Goal: Task Accomplishment & Management: Manage account settings

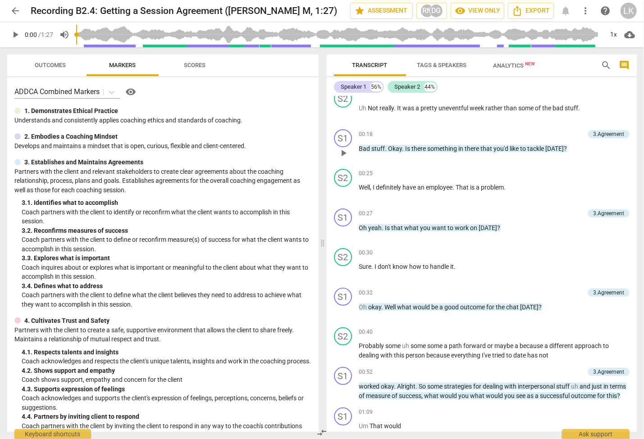
scroll to position [54, 0]
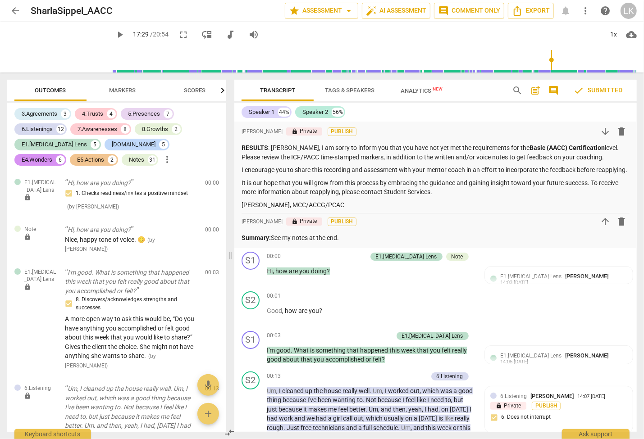
scroll to position [109, 0]
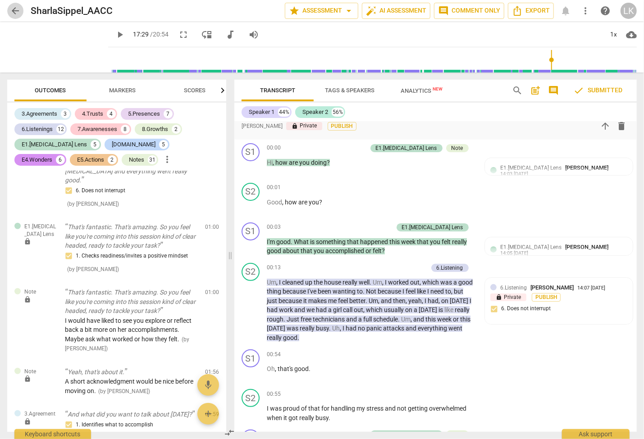
click at [18, 9] on span "arrow_back" at bounding box center [15, 10] width 11 height 11
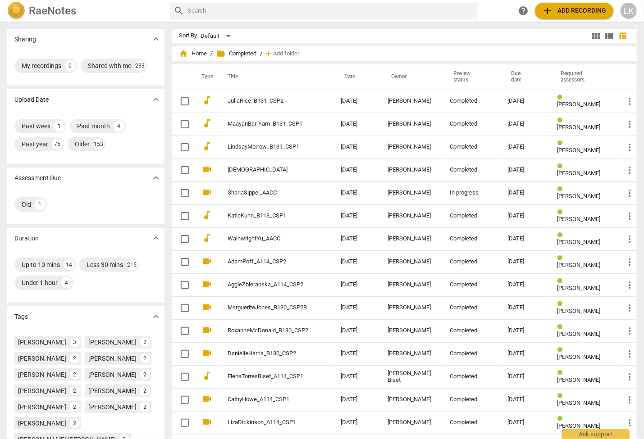
click at [207, 55] on span "home Home" at bounding box center [193, 53] width 28 height 9
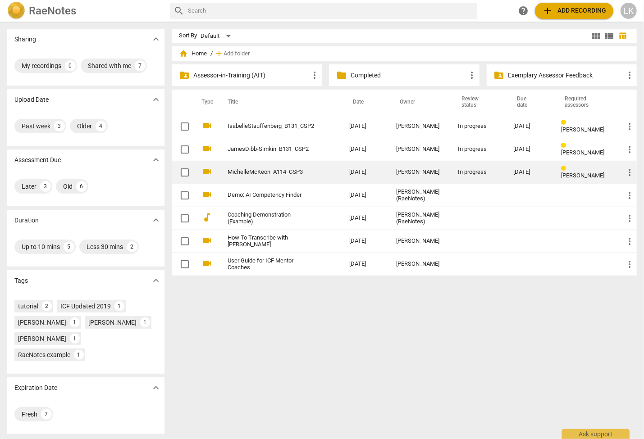
click at [233, 172] on link "MichelleMcKeon_A114_CSP3" at bounding box center [272, 172] width 89 height 7
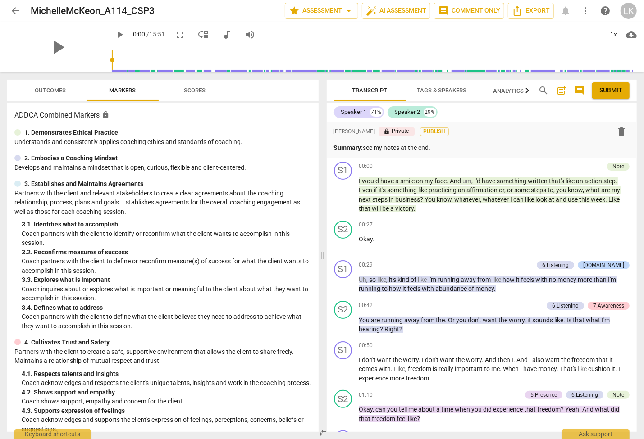
click at [47, 90] on span "Outcomes" at bounding box center [50, 90] width 31 height 7
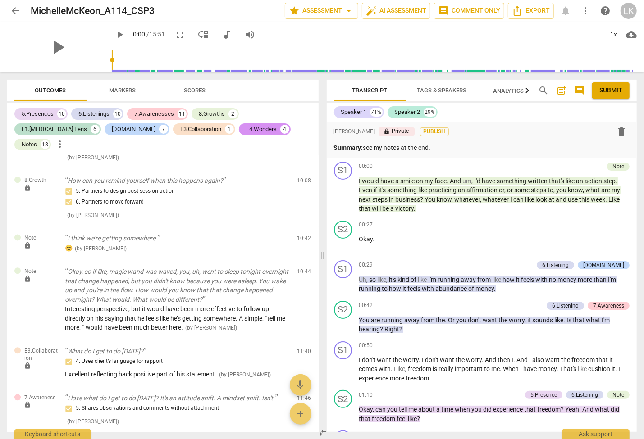
scroll to position [3098, 0]
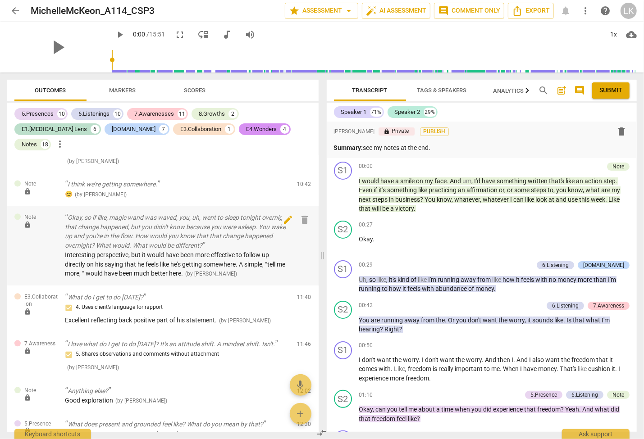
click at [288, 215] on span "edit" at bounding box center [288, 220] width 11 height 11
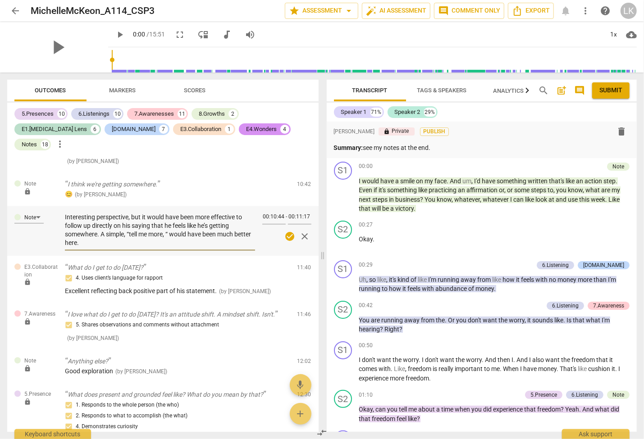
click at [132, 213] on textarea "Interesting perspective, but it would have been more effective to follow up dir…" at bounding box center [160, 230] width 190 height 34
type textarea "Interesting perspective, but it would have been more effective to follow up dir…"
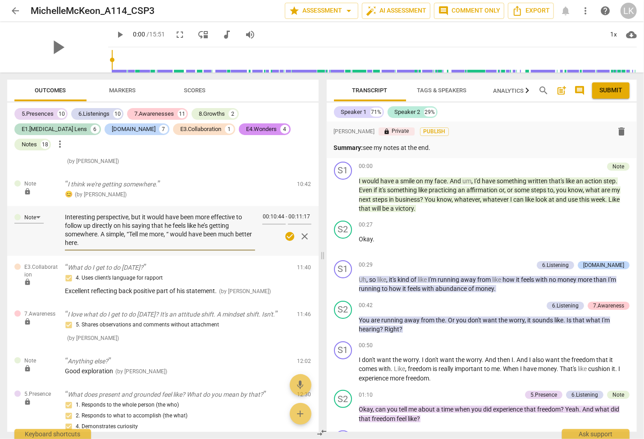
click at [287, 231] on span "check_circle" at bounding box center [289, 236] width 11 height 11
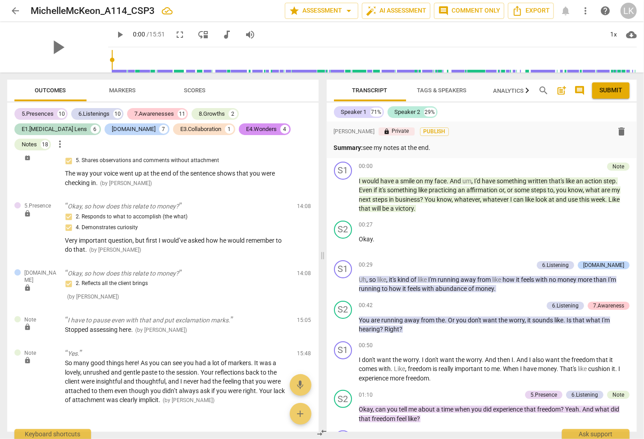
scroll to position [3623, 0]
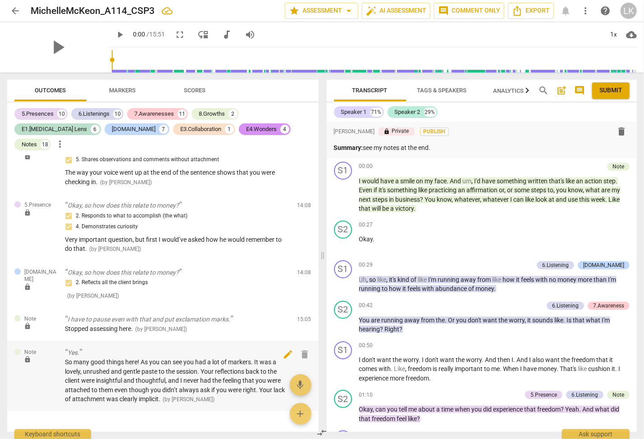
click at [291, 349] on span "edit" at bounding box center [288, 354] width 11 height 11
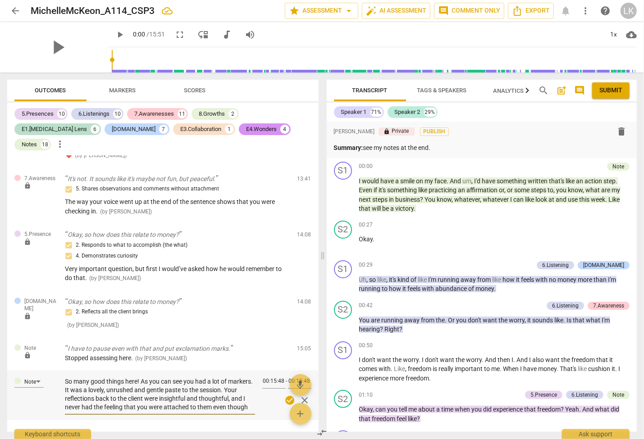
scroll to position [17, 0]
click at [15, 8] on span "arrow_back" at bounding box center [15, 10] width 11 height 11
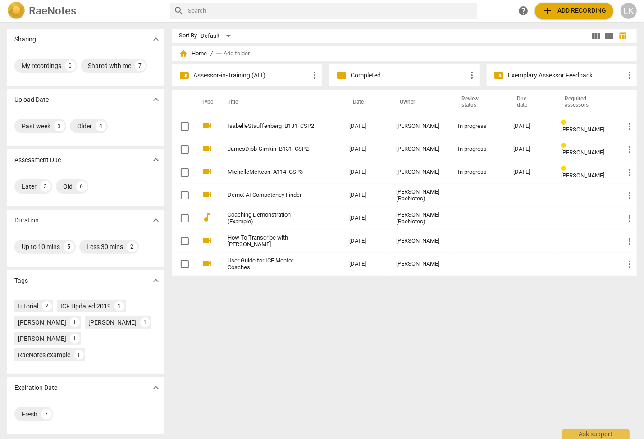
click at [191, 52] on span "home Home" at bounding box center [193, 53] width 28 height 9
click at [346, 77] on span "folder" at bounding box center [341, 75] width 11 height 11
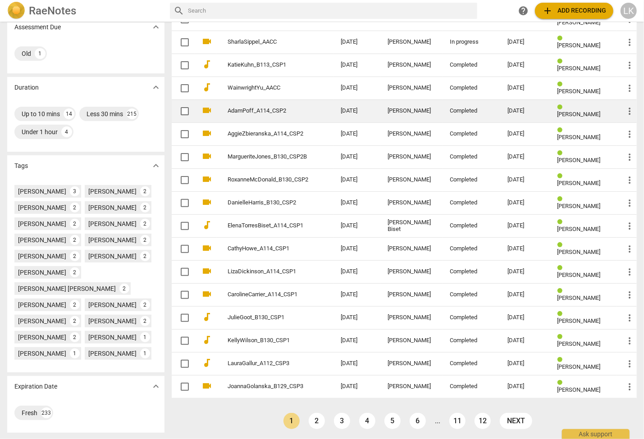
scroll to position [153, 0]
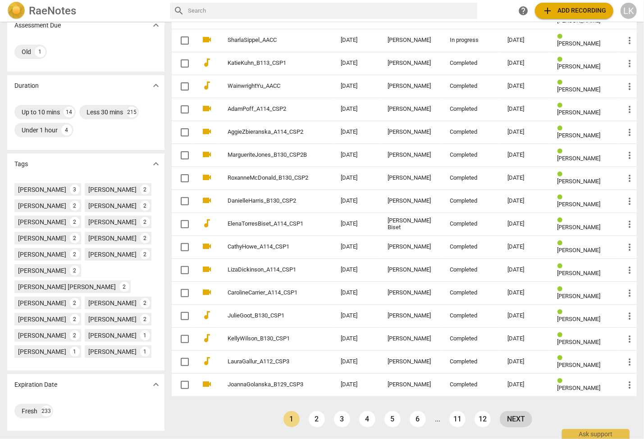
click at [509, 418] on link "next" at bounding box center [516, 419] width 32 height 16
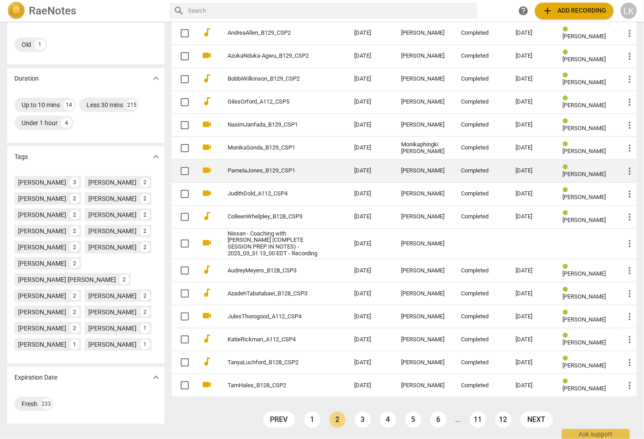
scroll to position [161, 0]
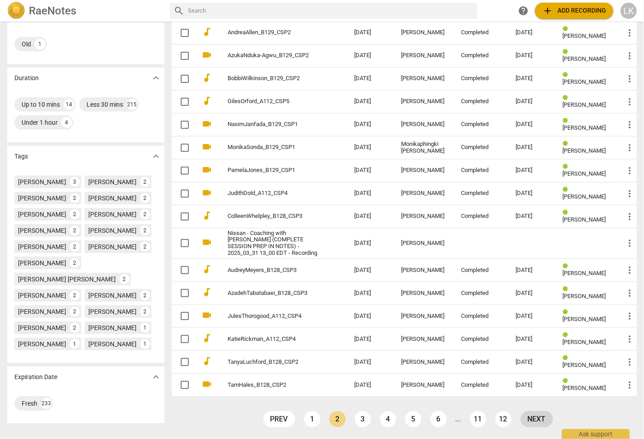
click at [543, 420] on link "next" at bounding box center [536, 419] width 32 height 16
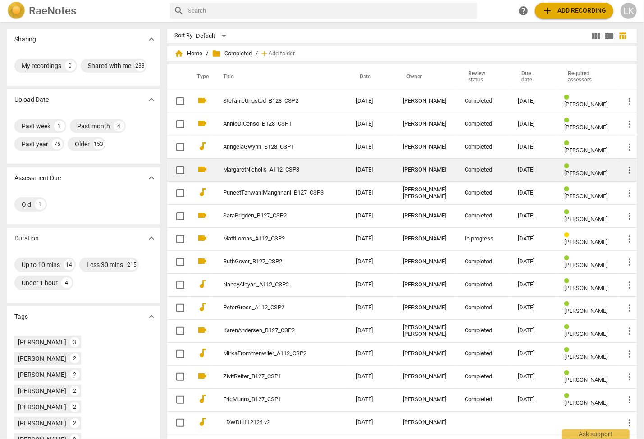
click at [280, 169] on link "MargaretNicholls_A112_CSP3" at bounding box center [273, 170] width 100 height 7
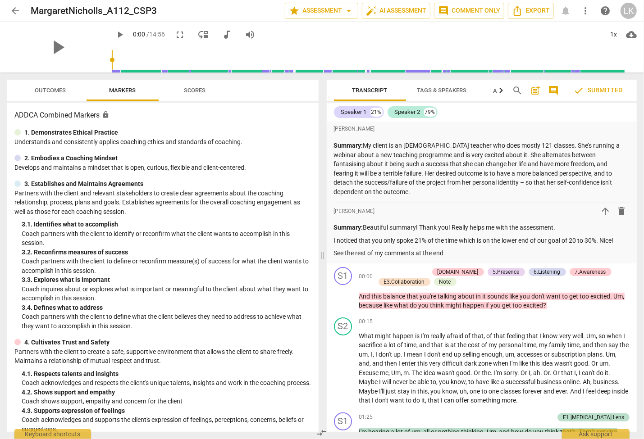
click at [60, 92] on span "Outcomes" at bounding box center [50, 90] width 31 height 7
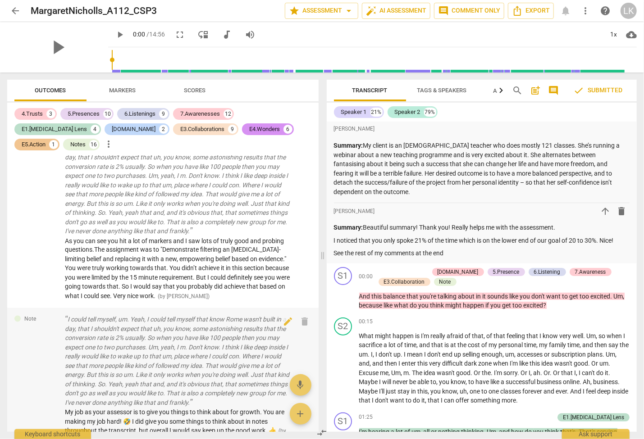
scroll to position [4733, 0]
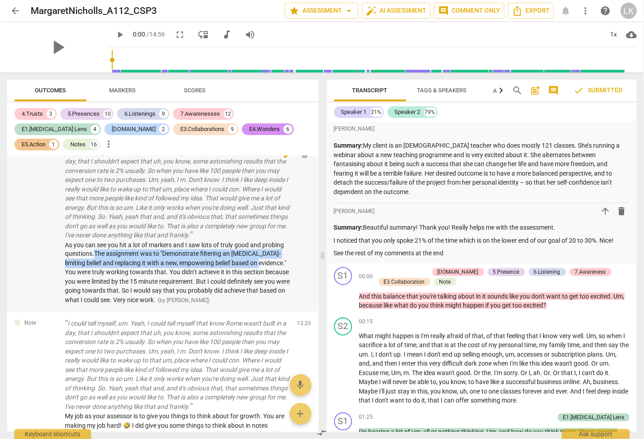
drag, startPoint x: 95, startPoint y: 239, endPoint x: 251, endPoint y: 247, distance: 155.7
click at [251, 247] on span "As you can see you hit a lot of markers and I saw lots of truly good and probin…" at bounding box center [177, 273] width 225 height 63
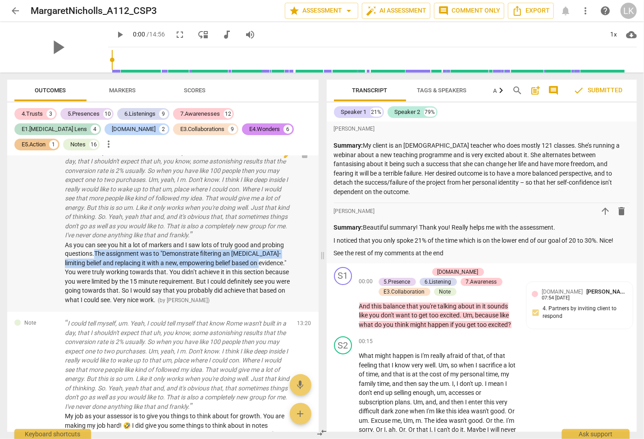
scroll to position [5895, 0]
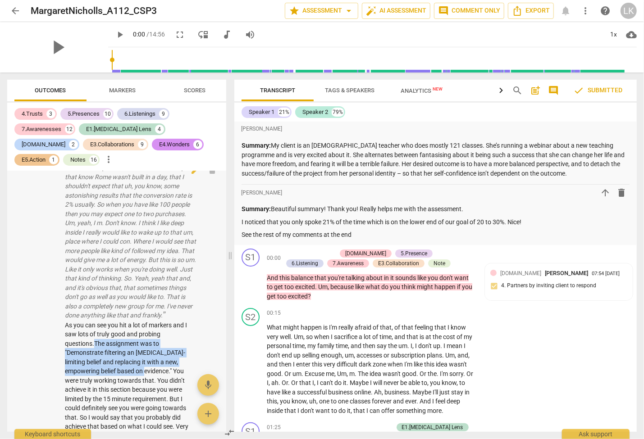
copy span "The assignment was to "Demonstrate filtering an [MEDICAL_DATA]-limiting belief …"
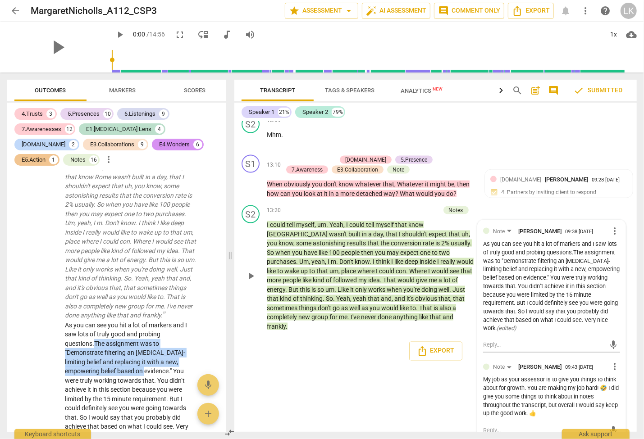
scroll to position [2695, 0]
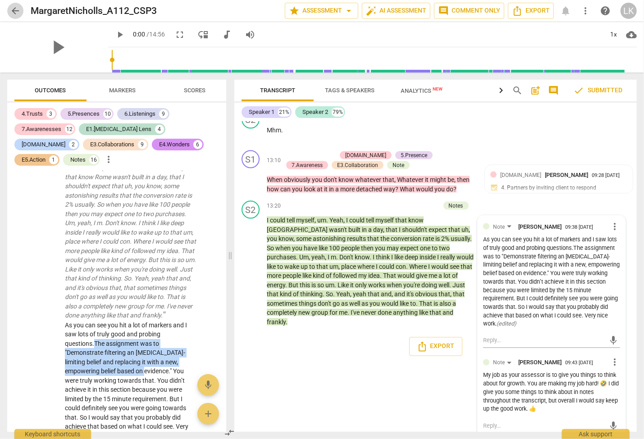
click at [14, 8] on span "arrow_back" at bounding box center [15, 10] width 11 height 11
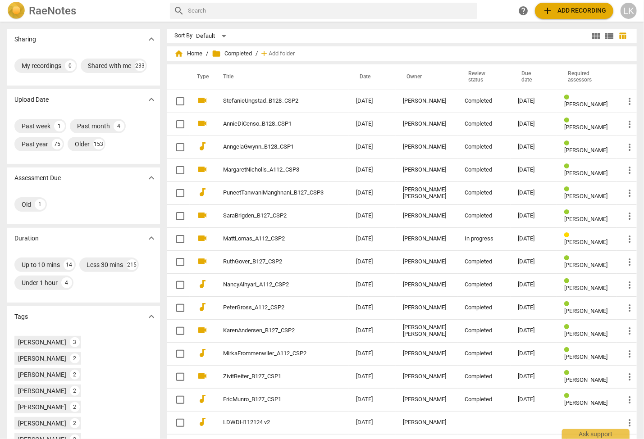
click at [194, 51] on span "home Home" at bounding box center [188, 53] width 28 height 9
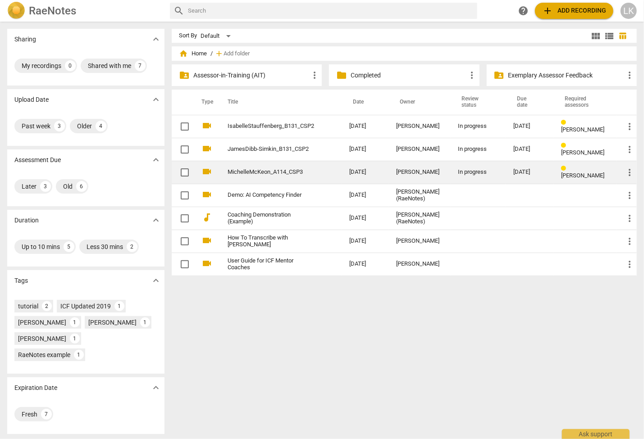
click at [226, 169] on td "MichelleMcKeon_A114_CSP3" at bounding box center [279, 172] width 125 height 23
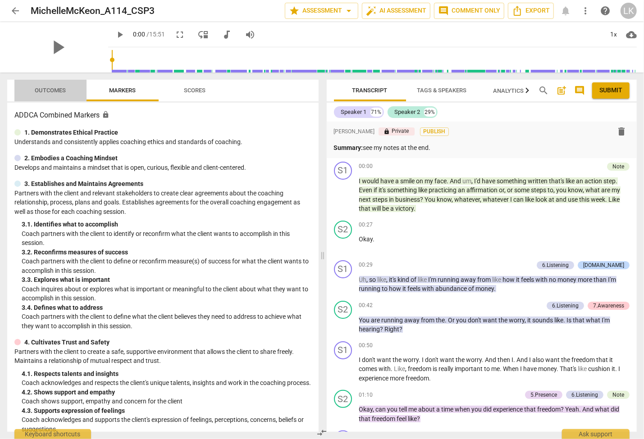
click at [56, 91] on span "Outcomes" at bounding box center [50, 90] width 31 height 7
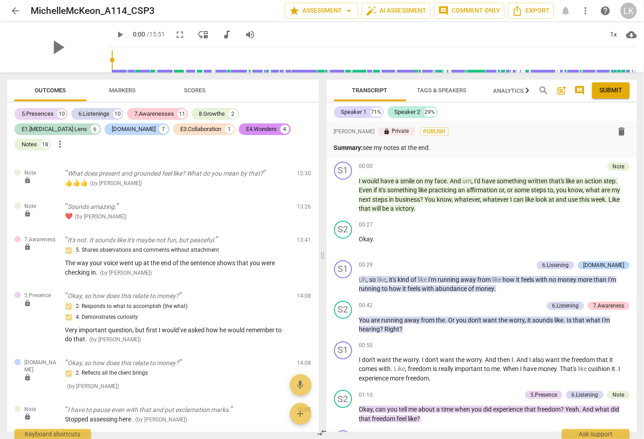
scroll to position [3623, 0]
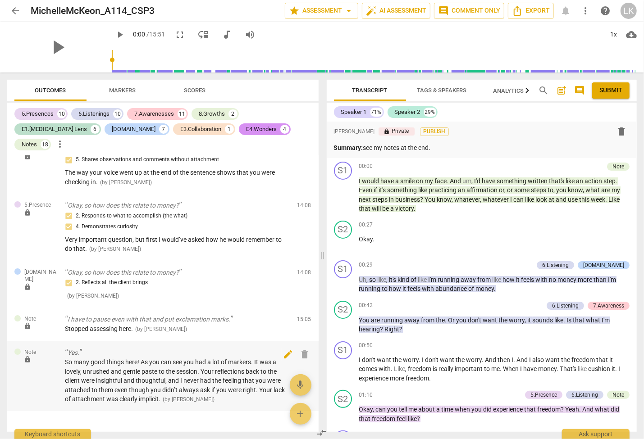
click at [286, 349] on span "edit" at bounding box center [288, 354] width 11 height 11
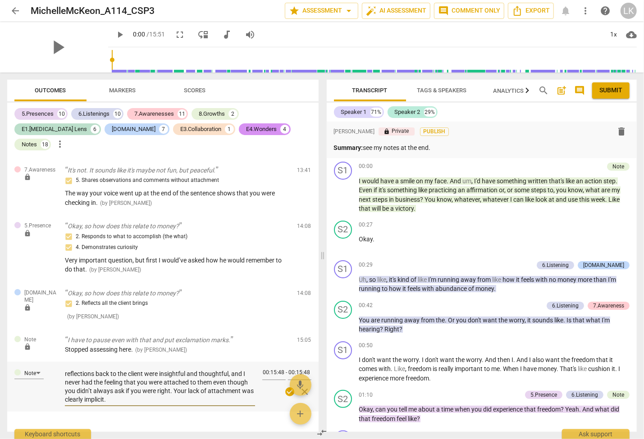
scroll to position [17, 0]
click at [146, 374] on textarea "So many good things here! As you can see you had a lot of markers. It was a lov…" at bounding box center [160, 386] width 190 height 34
type textarea "So many good things here! As you can see you had a lot of markers. It was a lov…"
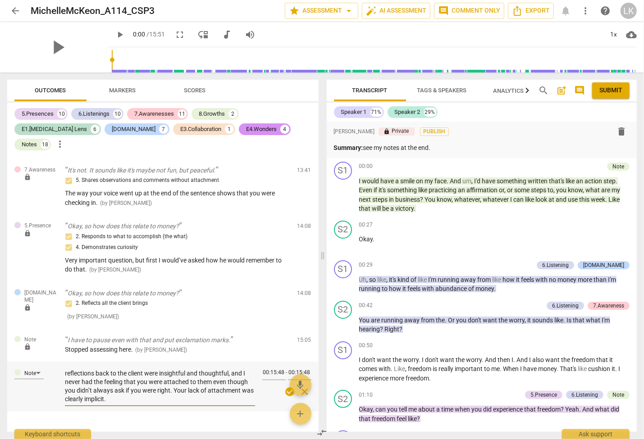
type textarea "So many good things here! As you can see you had a lot of markers. It was a lov…"
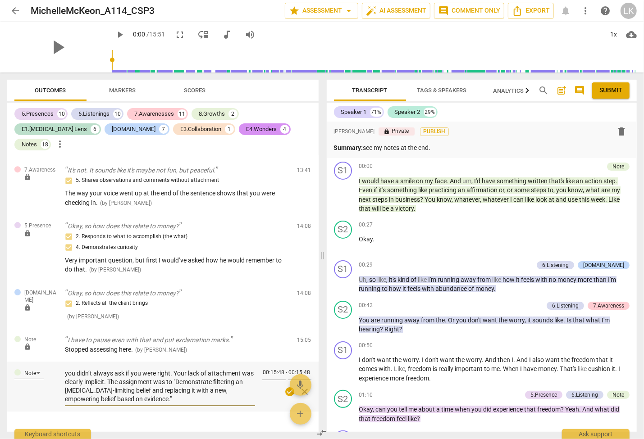
type textarea "So many good things here! As you can see you had a lot of markers. It was a lov…"
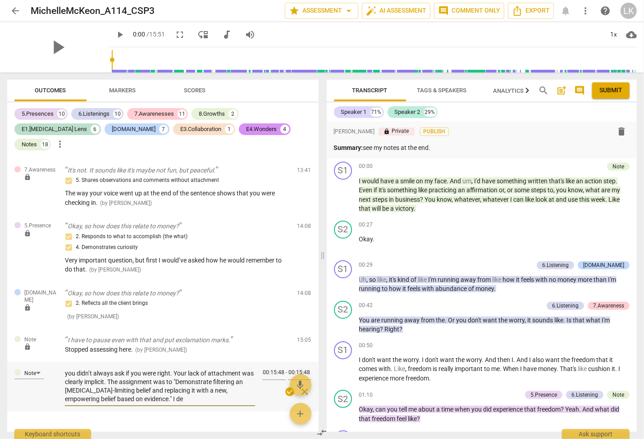
type textarea "So many good things here! As you can see you had a lot of markers. It was a lov…"
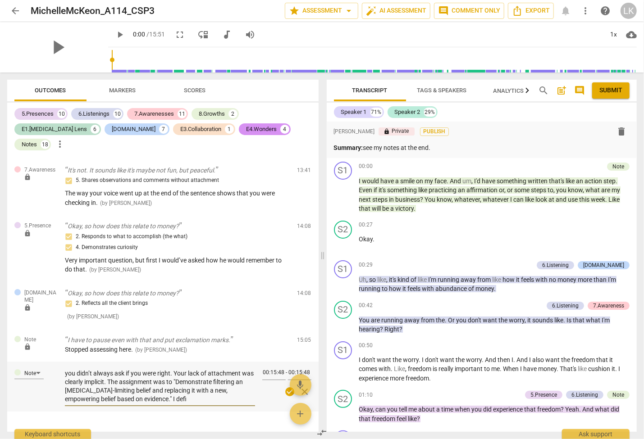
type textarea "So many good things here! As you can see you had a lot of markers. It was a lov…"
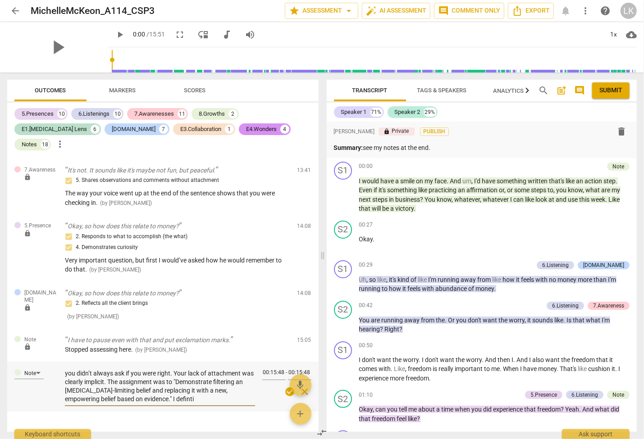
type textarea "So many good things here! As you can see you had a lot of markers. It was a lov…"
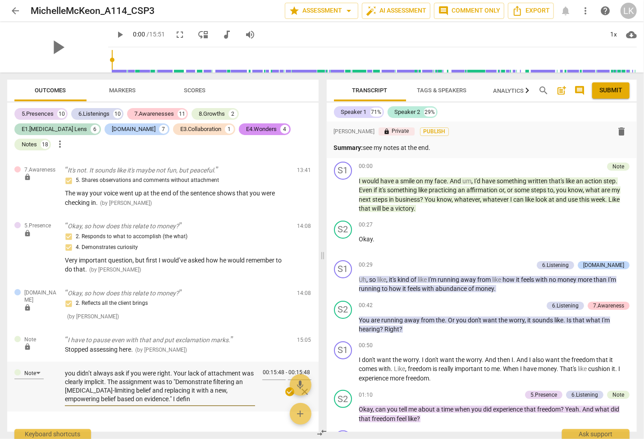
type textarea "So many good things here! As you can see you had a lot of markers. It was a lov…"
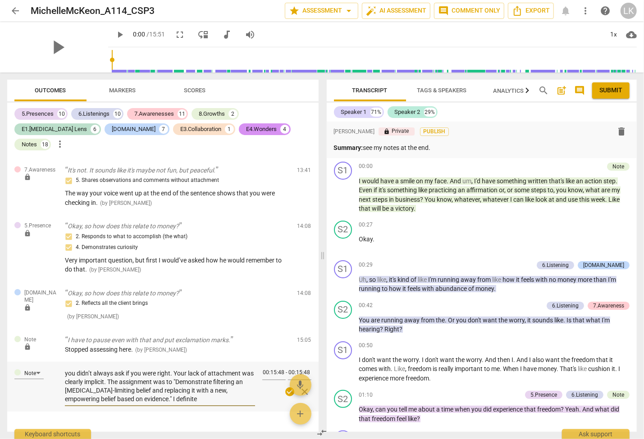
type textarea "So many good things here! As you can see you had a lot of markers. It was a lov…"
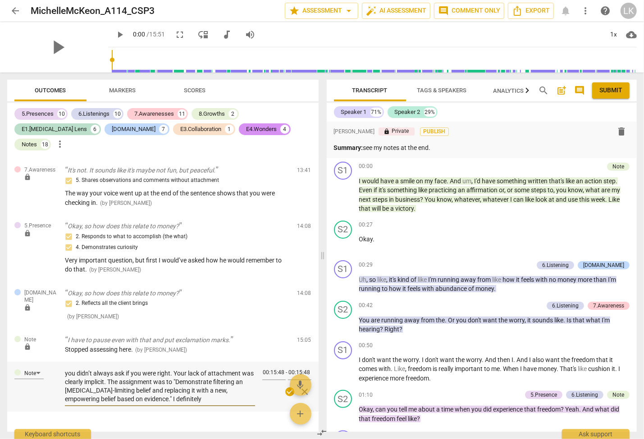
type textarea "So many good things here! As you can see you had a lot of markers. It was a lov…"
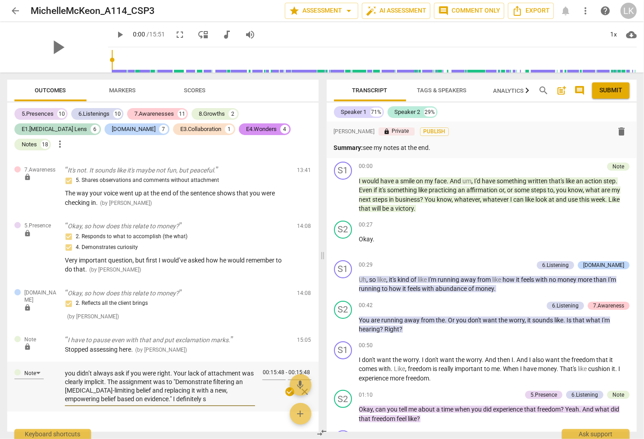
type textarea "So many good things here! As you can see you had a lot of markers. It was a lov…"
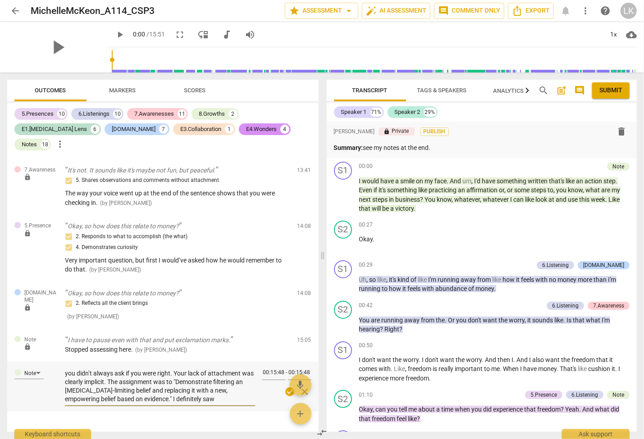
type textarea "So many good things here! As you can see you had a lot of markers. It was a lov…"
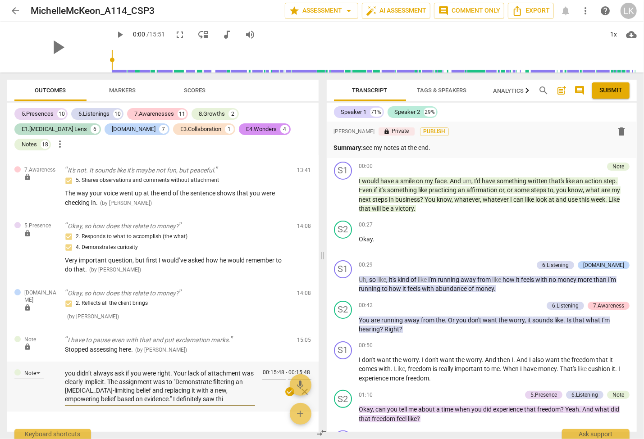
type textarea "So many good things here! As you can see you had a lot of markers. It was a lov…"
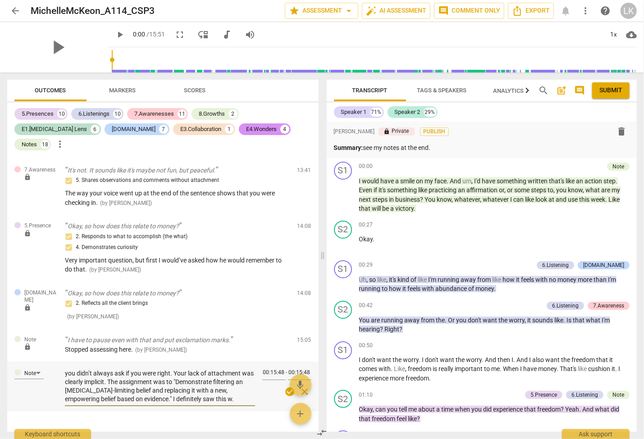
type textarea "So many good things here! As you can see you had a lot of markers. It was a lov…"
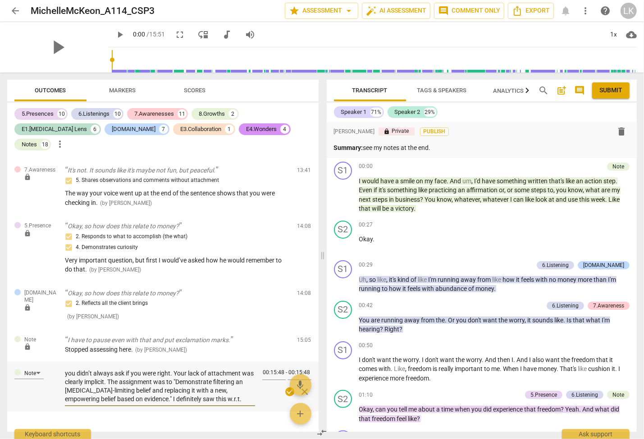
type textarea "So many good things here! As you can see you had a lot of markers. It was a lov…"
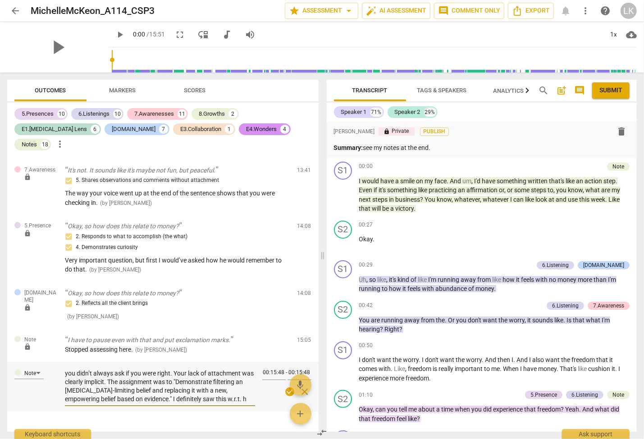
type textarea "So many good things here! As you can see you had a lot of markers. It was a lov…"
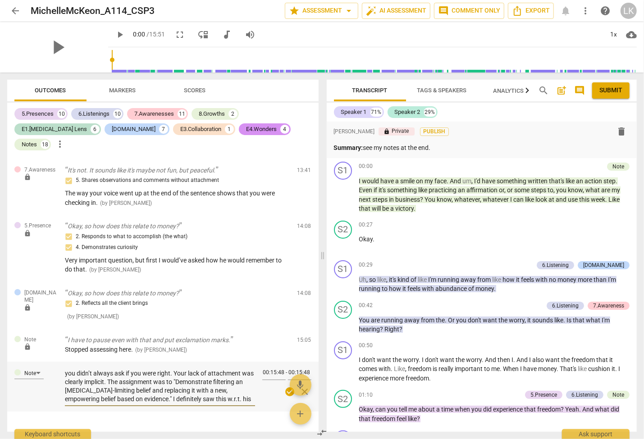
type textarea "So many good things here! As you can see you had a lot of markers. It was a lov…"
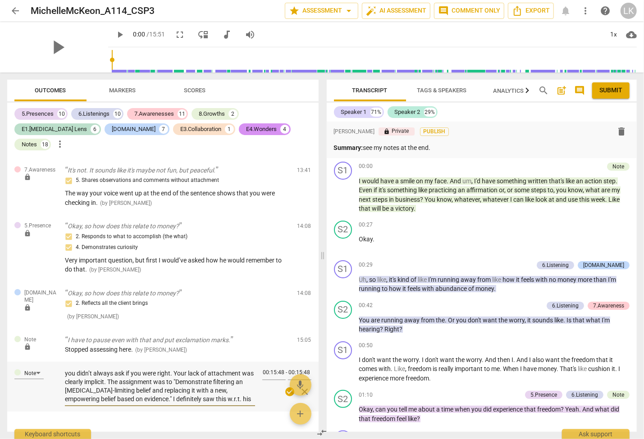
type textarea "So many good things here! As you can see you had a lot of markers. It was a lov…"
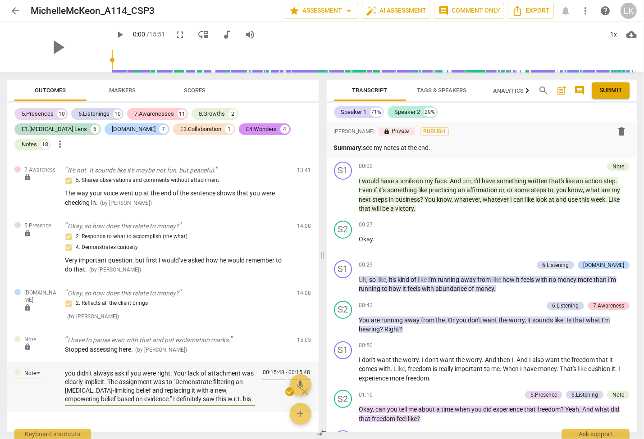
type textarea "So many good things here! As you can see you had a lot of markers. It was a lov…"
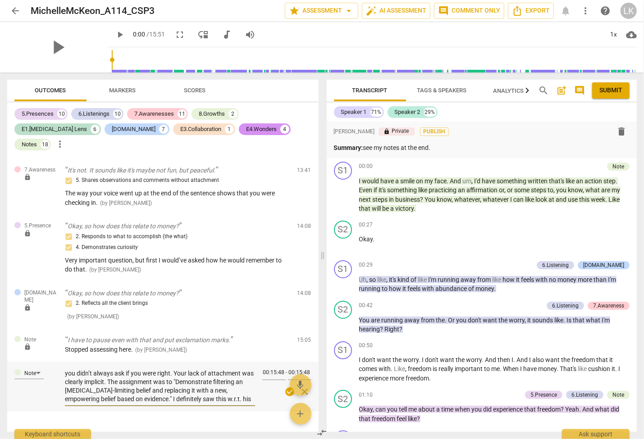
type textarea "So many good things here! As you can see you had a lot of markers. It was a lov…"
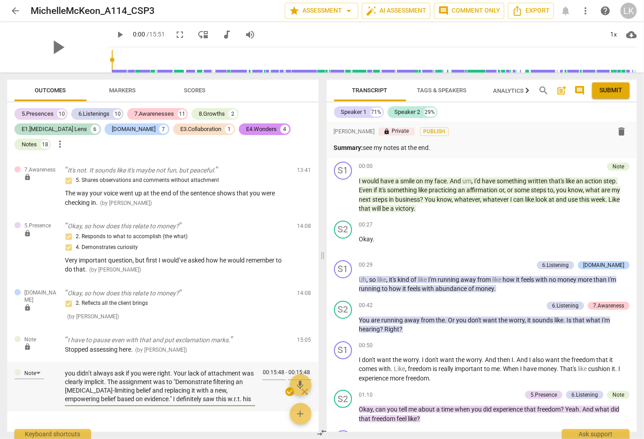
type textarea "So many good things here! As you can see you had a lot of markers. It was a lov…"
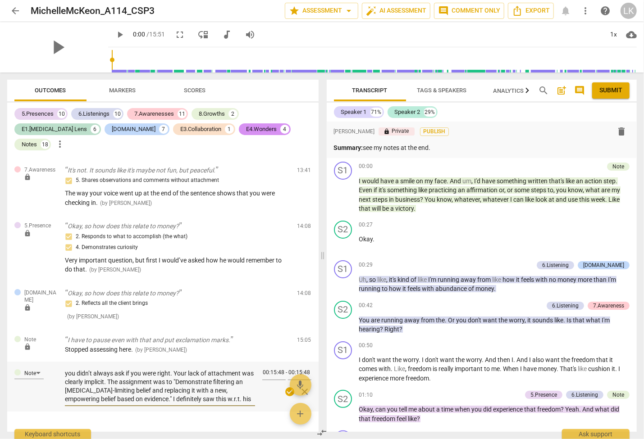
type textarea "So many good things here! As you can see you had a lot of markers. It was a lov…"
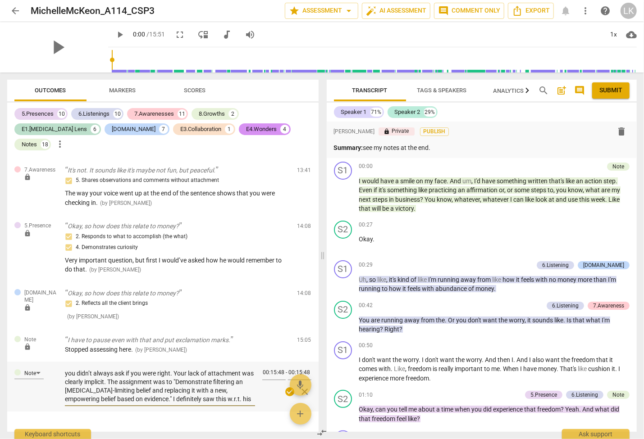
type textarea "So many good things here! As you can see you had a lot of markers. It was a lov…"
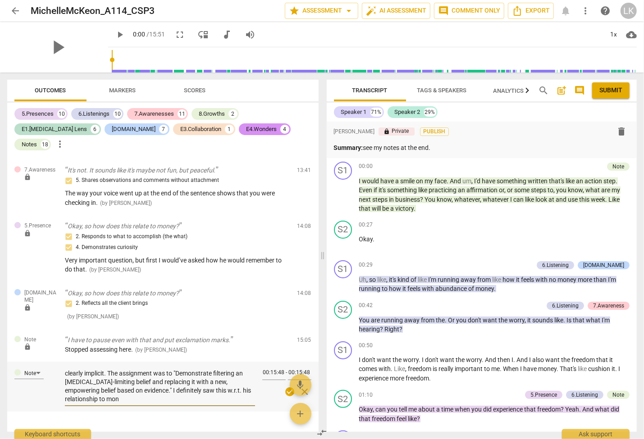
type textarea "So many good things here! As you can see you had a lot of markers. It was a lov…"
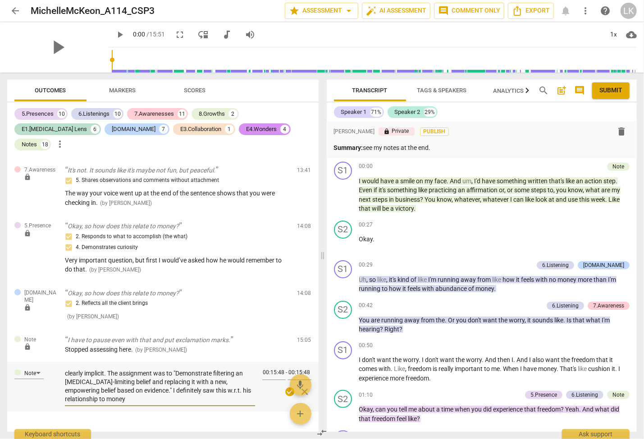
type textarea "So many good things here! As you can see you had a lot of markers. It was a lov…"
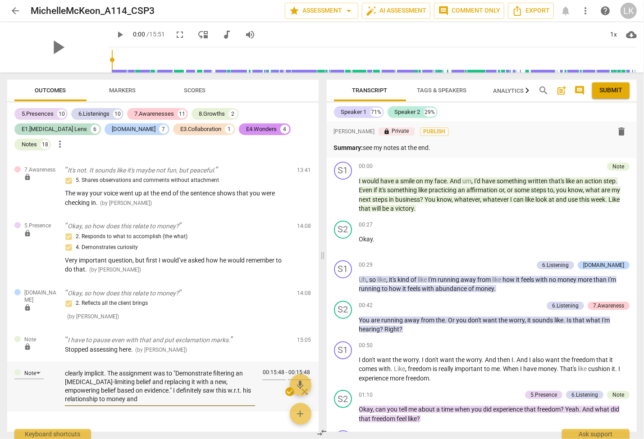
type textarea "So many good things here! As you can see you had a lot of markers. It was a lov…"
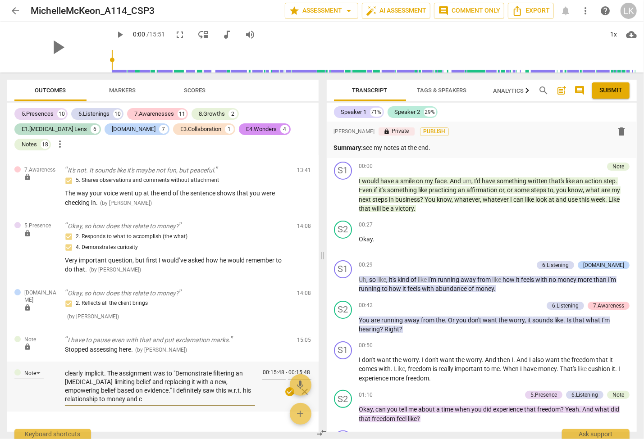
type textarea "So many good things here! As you can see you had a lot of markers. It was a lov…"
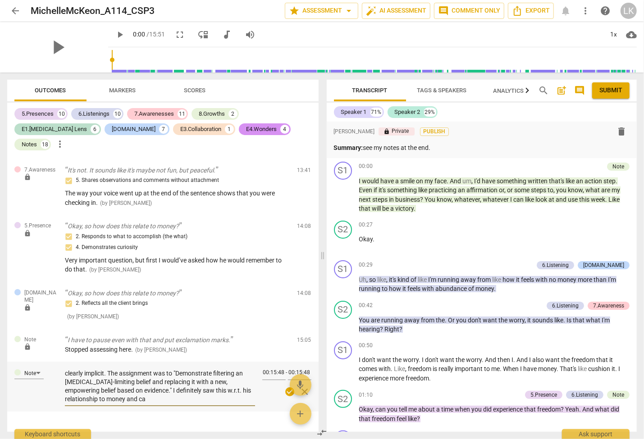
type textarea "So many good things here! As you can see you had a lot of markers. It was a lov…"
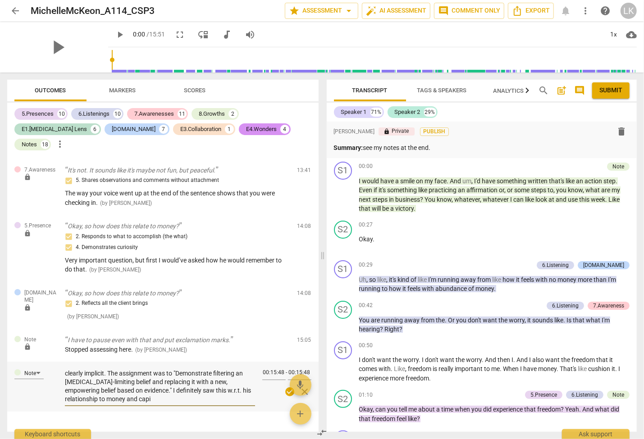
type textarea "So many good things here! As you can see you had a lot of markers. It was a lov…"
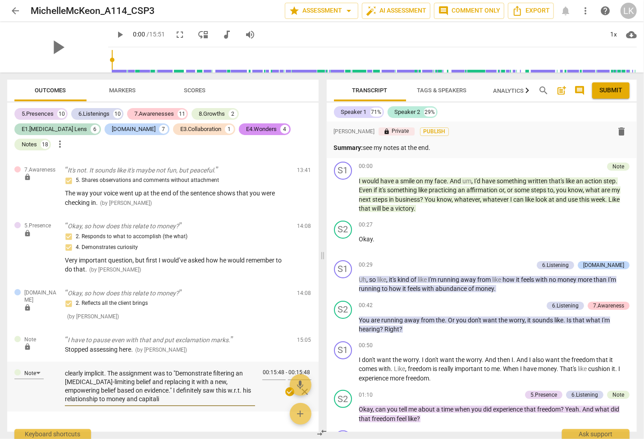
type textarea "So many good things here! As you can see you had a lot of markers. It was a lov…"
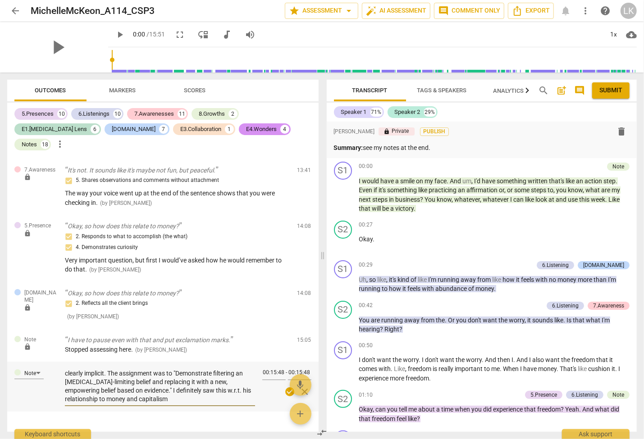
type textarea "So many good things here! As you can see you had a lot of markers. It was a lov…"
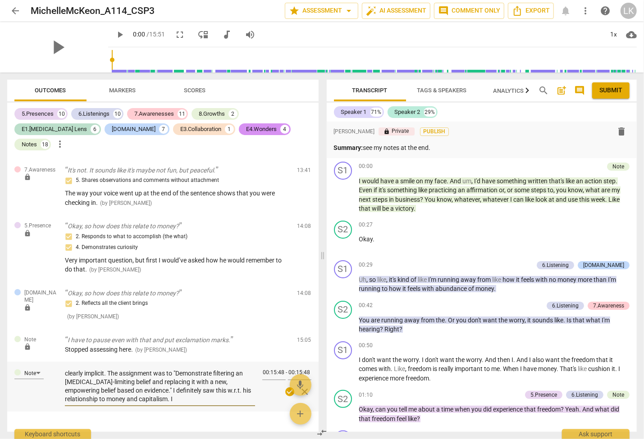
type textarea "So many good things here! As you can see you had a lot of markers. It was a lov…"
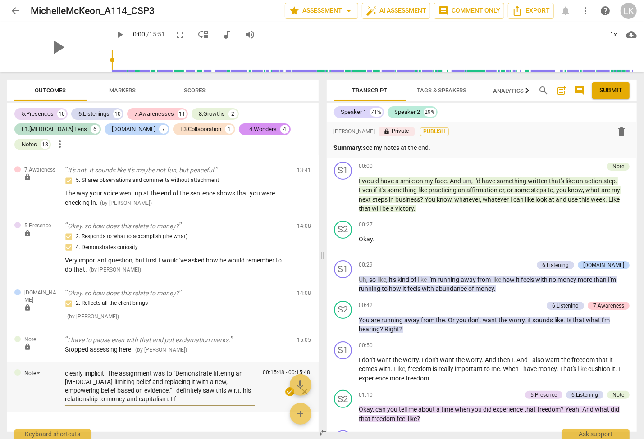
type textarea "So many good things here! As you can see you had a lot of markers. It was a lov…"
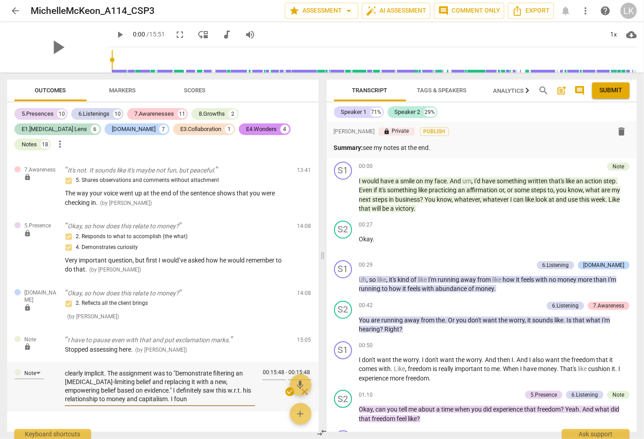
type textarea "So many good things here! As you can see you had a lot of markers. It was a lov…"
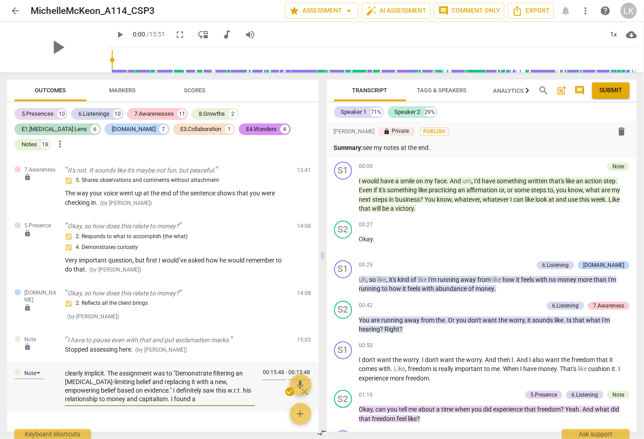
type textarea "So many good things here! As you can see you had a lot of markers. It was a lov…"
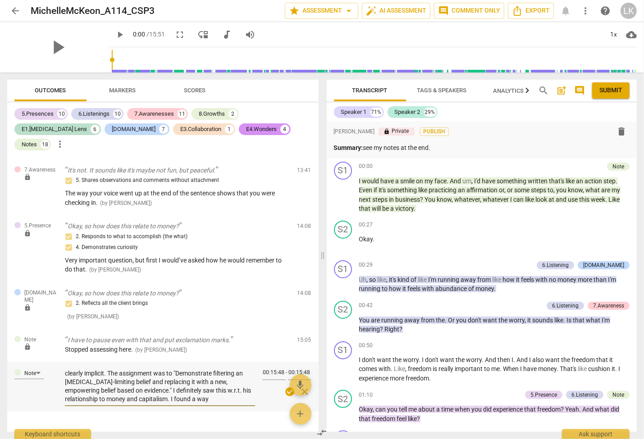
type textarea "So many good things here! As you can see you had a lot of markers. It was a lov…"
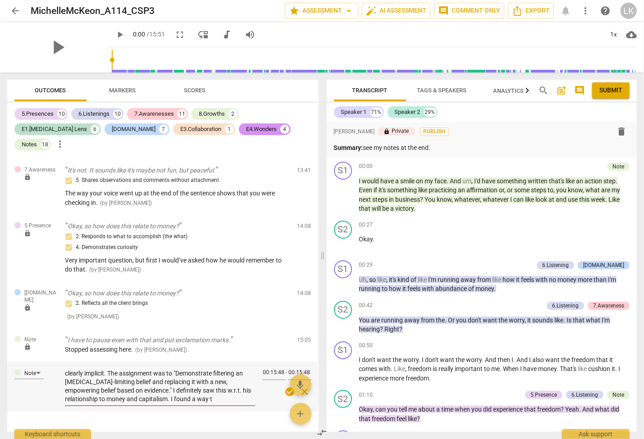
type textarea "So many good things here! As you can see you had a lot of markers. It was a lov…"
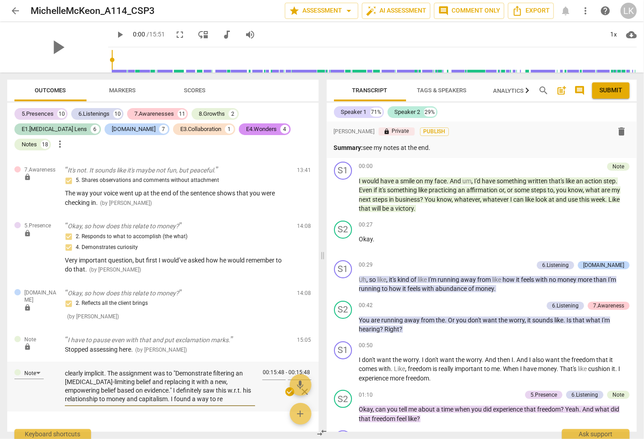
type textarea "So many good things here! As you can see you had a lot of markers. It was a lov…"
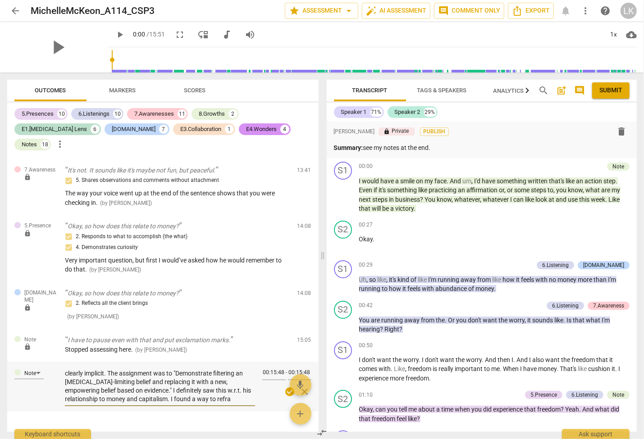
type textarea "So many good things here! As you can see you had a lot of markers. It was a lov…"
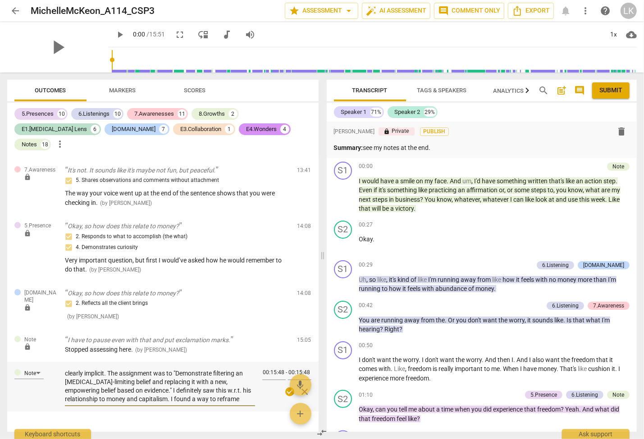
type textarea "So many good things here! As you can see you had a lot of markers. It was a lov…"
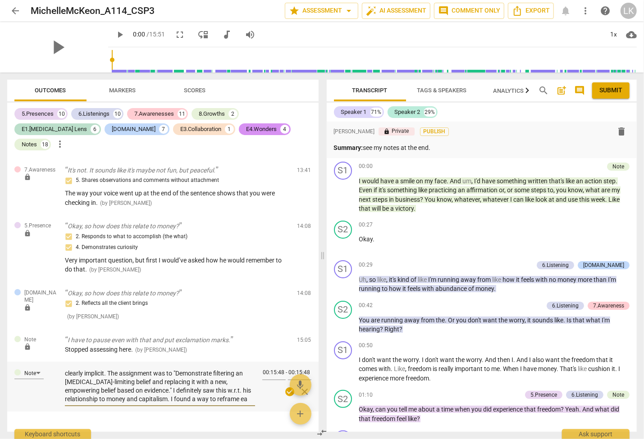
type textarea "So many good things here! As you can see you had a lot of markers. It was a lov…"
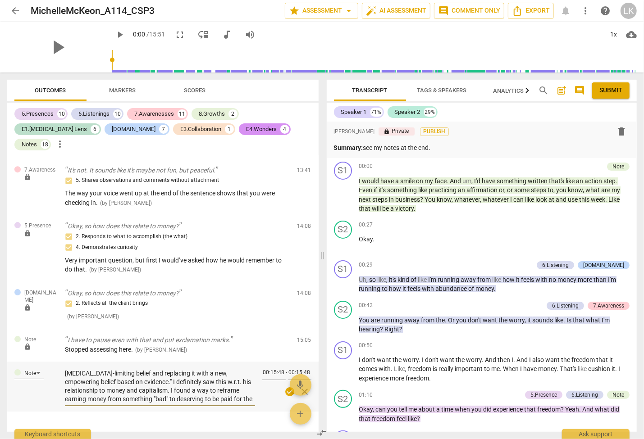
scroll to position [59, 0]
click at [292, 387] on span "check_circle" at bounding box center [289, 392] width 11 height 11
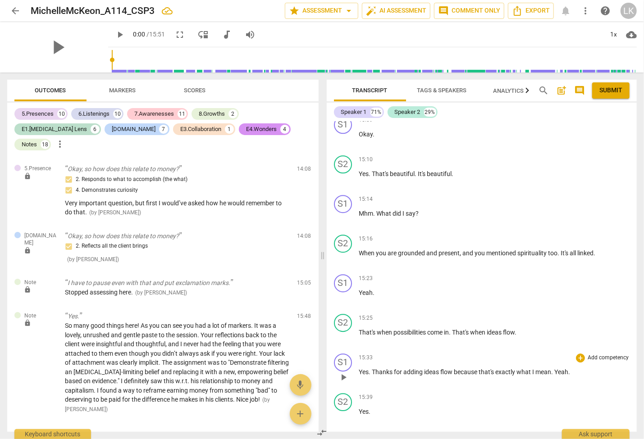
scroll to position [3396, 0]
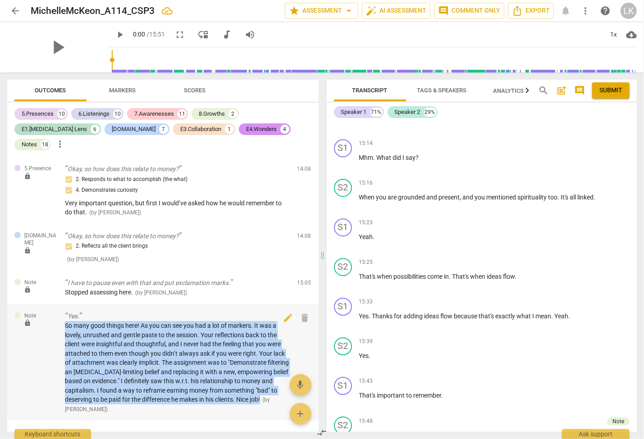
drag, startPoint x: 64, startPoint y: 301, endPoint x: 221, endPoint y: 376, distance: 173.6
click at [221, 376] on div "Note lock Yes. So many good things here! As you can see you had a lot of marker…" at bounding box center [162, 363] width 311 height 117
copy span "So many good things here! As you can see you had a lot of markers. It was a lov…"
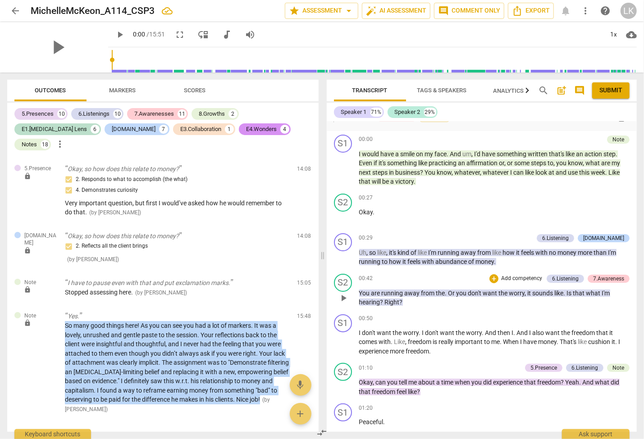
scroll to position [0, 0]
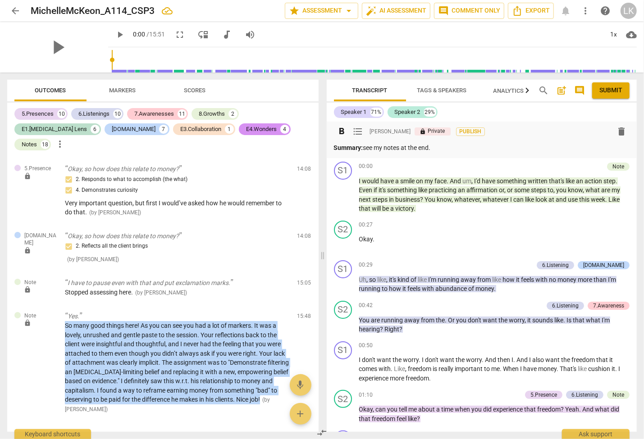
click at [393, 148] on p "Summary: see my notes at the end." at bounding box center [482, 147] width 296 height 9
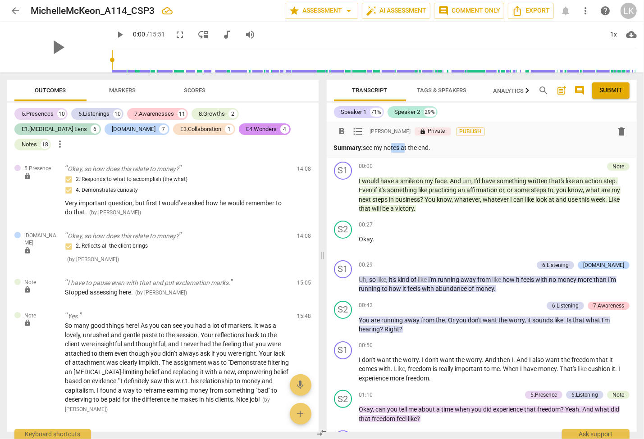
click at [393, 148] on p "Summary: see my notes at the end." at bounding box center [482, 147] width 296 height 9
click at [385, 148] on p "Summary: see my notes at the end." at bounding box center [482, 147] width 296 height 9
drag, startPoint x: 366, startPoint y: 147, endPoint x: 454, endPoint y: 150, distance: 87.5
click at [454, 150] on p "Summary: see my notes at the end." at bounding box center [482, 147] width 296 height 9
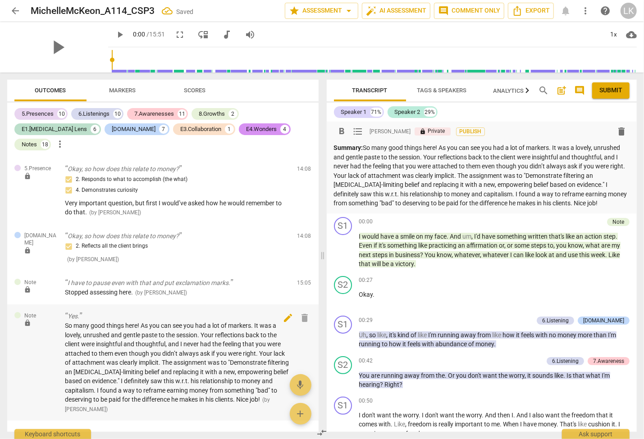
click at [303, 313] on span "delete" at bounding box center [304, 318] width 11 height 11
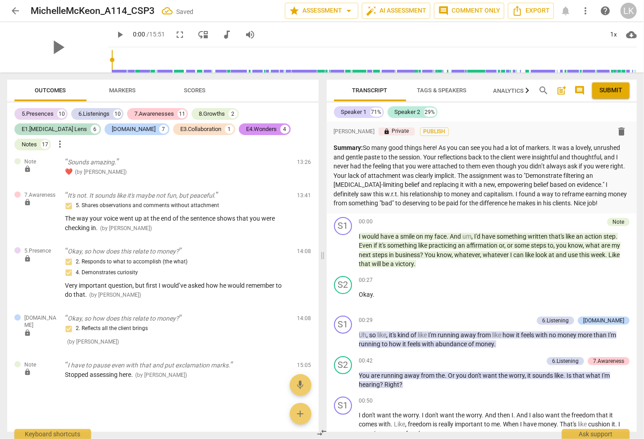
scroll to position [3552, 0]
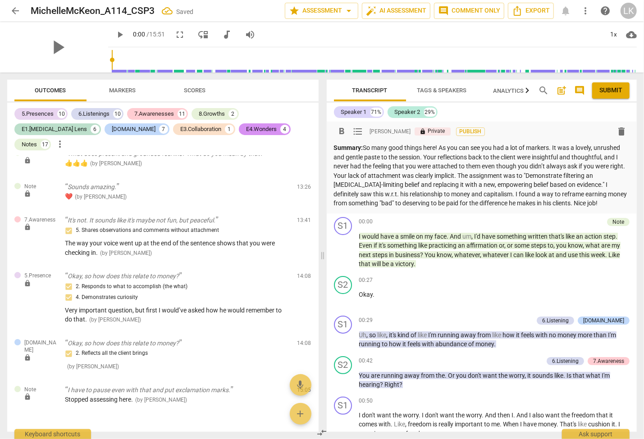
click at [566, 200] on p "Summary: So many good things here! As you can see you had a lot of markers. It …" at bounding box center [482, 175] width 296 height 65
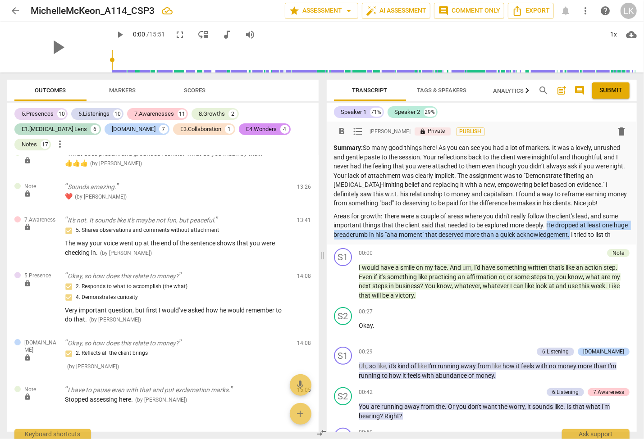
drag, startPoint x: 548, startPoint y: 226, endPoint x: 587, endPoint y: 238, distance: 40.6
click at [587, 238] on p "Areas for growth: There were a couple of areas where you didn't really follow t…" at bounding box center [482, 226] width 296 height 28
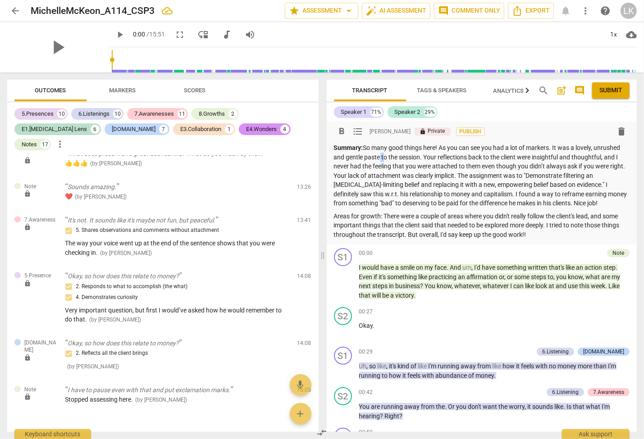
drag, startPoint x: 375, startPoint y: 158, endPoint x: 380, endPoint y: 158, distance: 5.4
click at [380, 158] on p "Summary: So many good things here! As you can see you had a lot of markers. It …" at bounding box center [482, 175] width 296 height 65
drag, startPoint x: 573, startPoint y: 146, endPoint x: 557, endPoint y: 144, distance: 16.0
click at [557, 144] on p "Summary: So many good things here! As you can see you had a lot of markers. It …" at bounding box center [482, 175] width 296 height 65
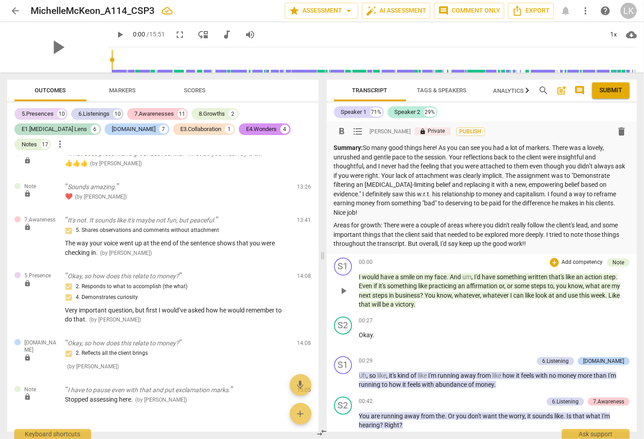
drag, startPoint x: 547, startPoint y: 224, endPoint x: 543, endPoint y: 259, distance: 35.4
click at [547, 224] on p "Areas for growth: There were a couple of areas where you didn't really follow t…" at bounding box center [482, 235] width 296 height 28
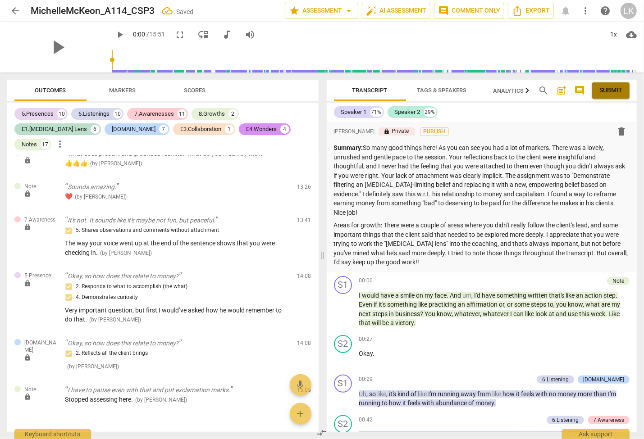
click at [617, 91] on span "Submit" at bounding box center [610, 90] width 23 height 9
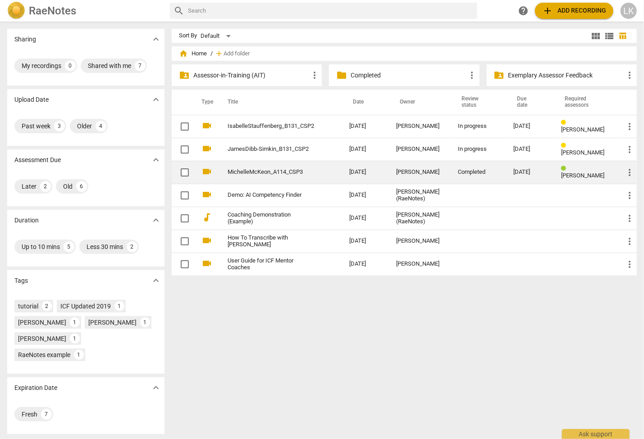
click at [629, 172] on span "more_vert" at bounding box center [629, 172] width 11 height 11
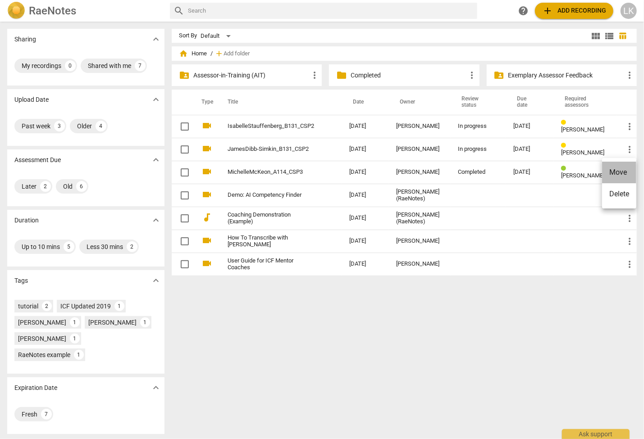
click at [624, 171] on li "Move" at bounding box center [619, 173] width 34 height 22
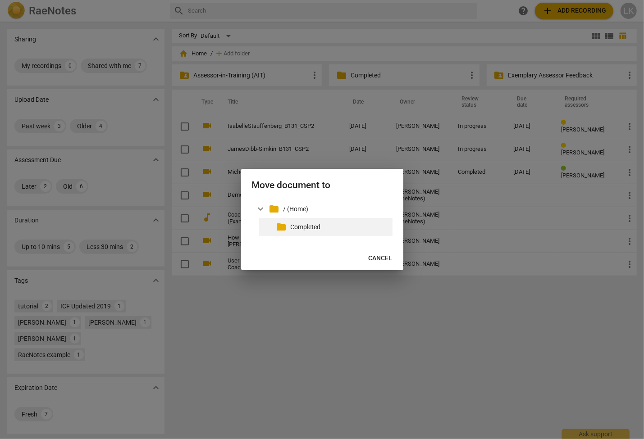
click at [306, 227] on p "Completed" at bounding box center [340, 227] width 98 height 9
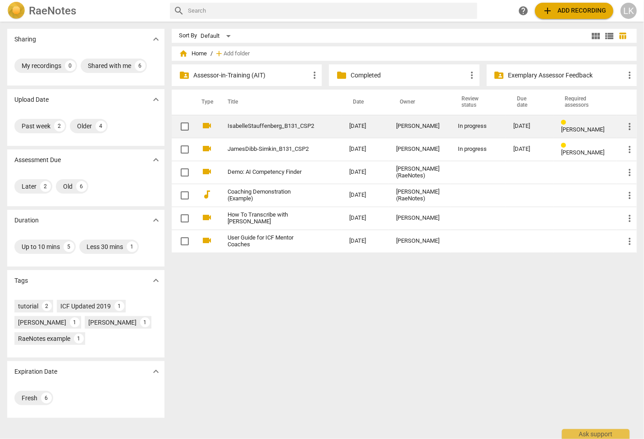
drag, startPoint x: 394, startPoint y: 123, endPoint x: 429, endPoint y: 130, distance: 34.8
click at [429, 130] on td "[PERSON_NAME]" at bounding box center [420, 126] width 62 height 23
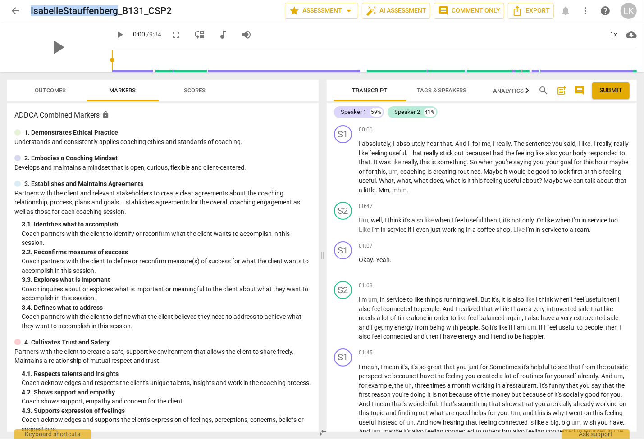
drag, startPoint x: 118, startPoint y: 14, endPoint x: 21, endPoint y: 6, distance: 96.8
click at [31, 6] on h2 "IsabelleStauffenberg_B131_CSP2" at bounding box center [101, 10] width 141 height 11
copy div "arrow_back IsabelleStauffenberg"
click at [18, 8] on span "arrow_back" at bounding box center [15, 10] width 11 height 11
